Goal: Check status

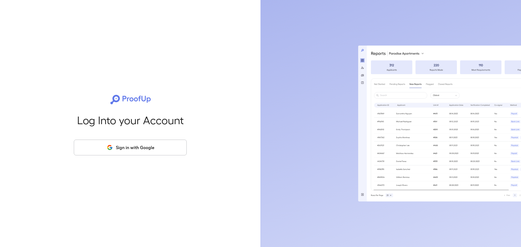
click at [139, 144] on button "Sign in with Google" at bounding box center [130, 148] width 113 height 16
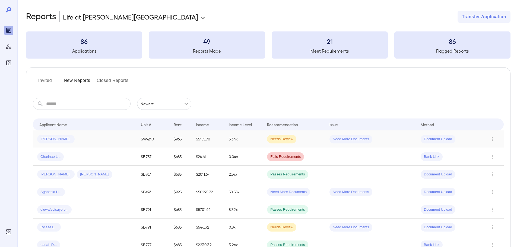
click at [246, 139] on td "5.34x" at bounding box center [243, 139] width 39 height 18
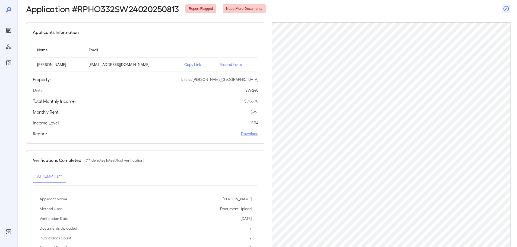
scroll to position [55, 0]
